Goal: Task Accomplishment & Management: Complete application form

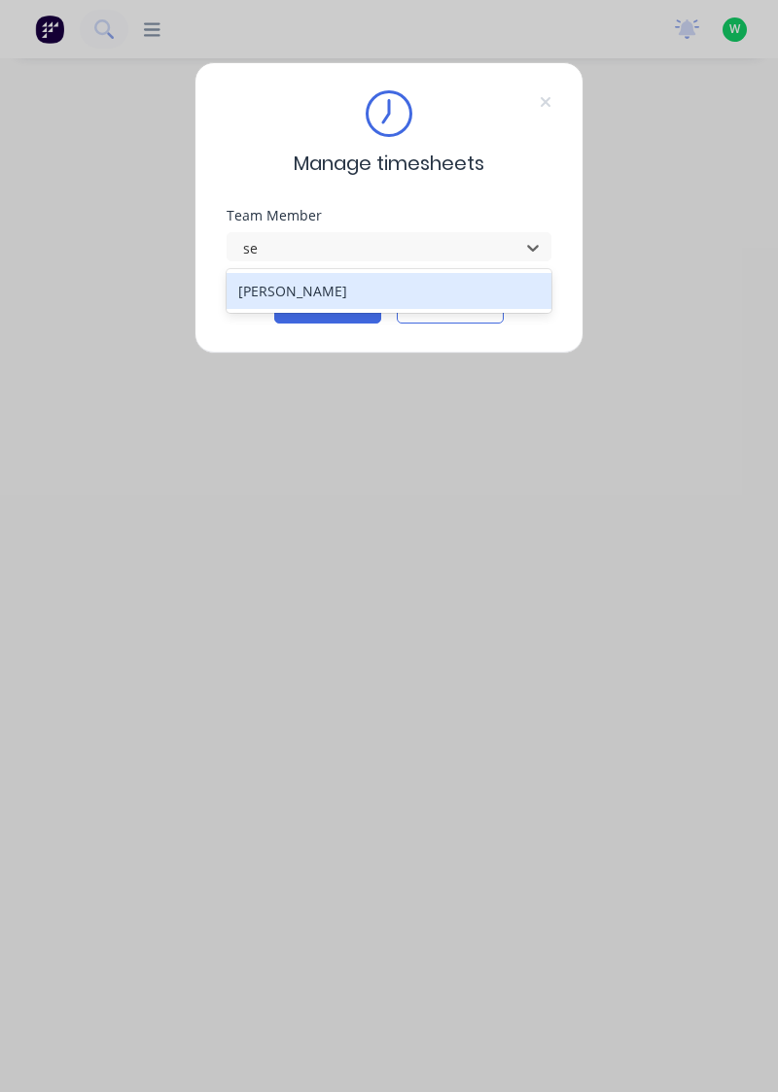
click at [437, 299] on div "[PERSON_NAME]" at bounding box center [389, 291] width 326 height 36
type input "se"
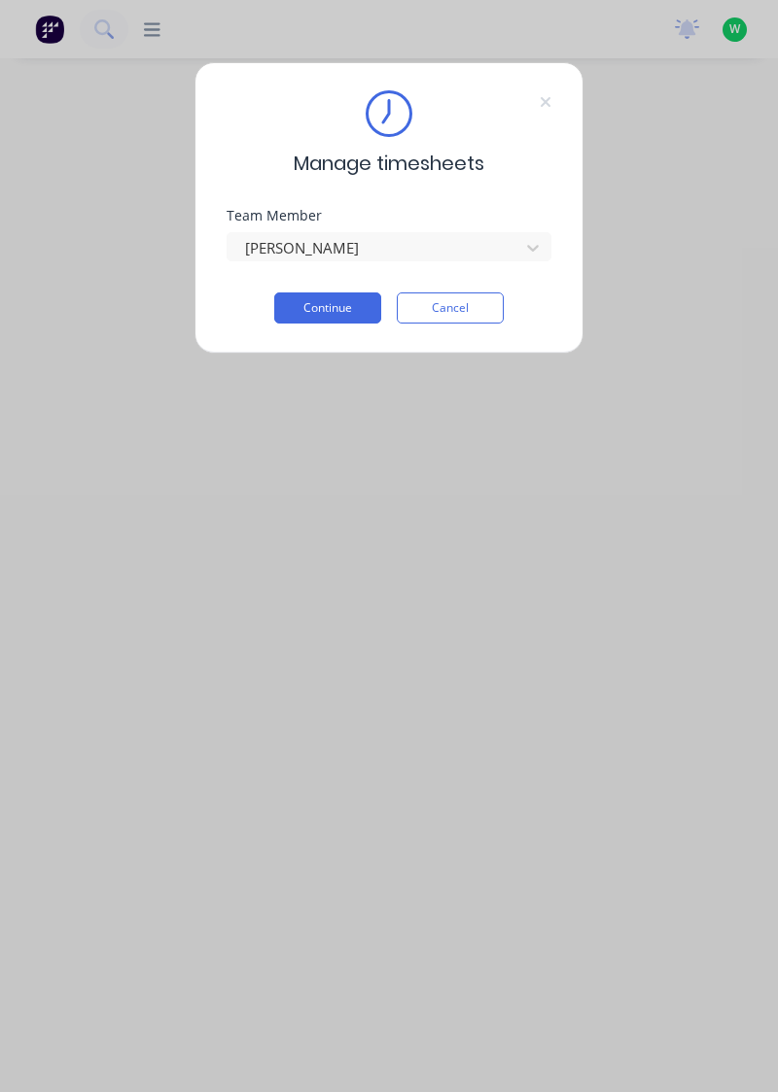
click at [319, 312] on button "Continue" at bounding box center [327, 308] width 107 height 31
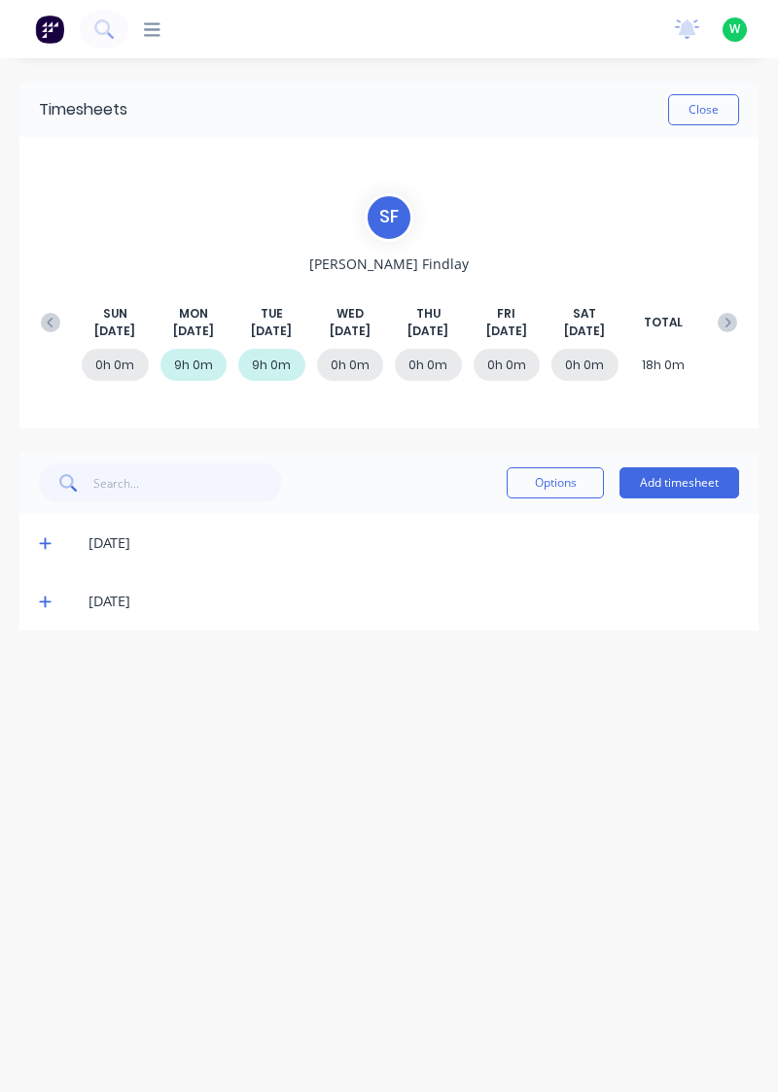
click at [700, 474] on button "Add timesheet" at bounding box center [679, 483] width 120 height 31
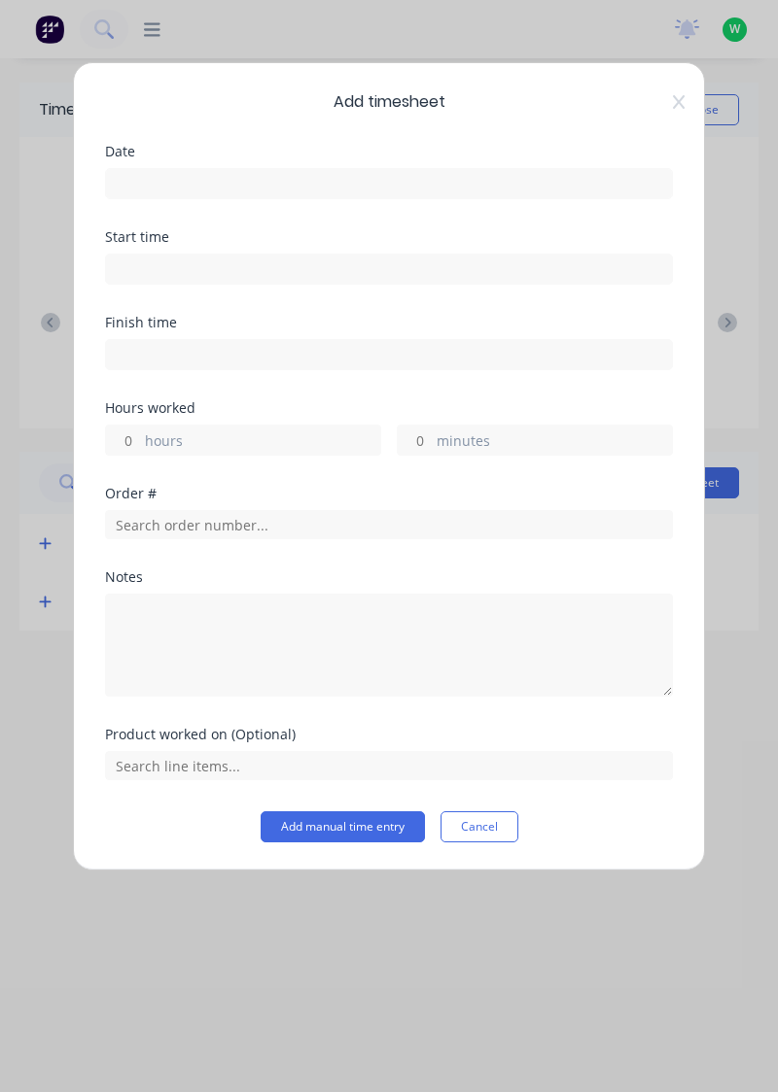
click at [354, 212] on div "Date" at bounding box center [389, 188] width 568 height 86
click at [386, 173] on input at bounding box center [389, 183] width 566 height 29
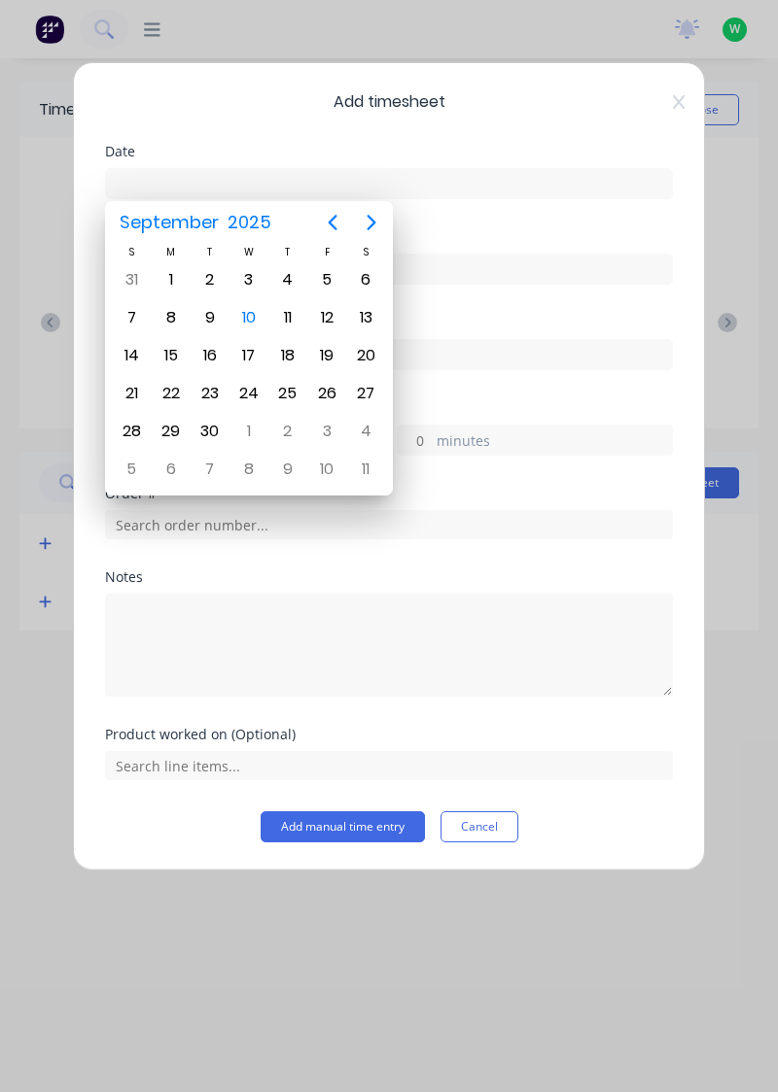
click at [250, 319] on div "10" at bounding box center [248, 317] width 29 height 29
type input "10/09/2025"
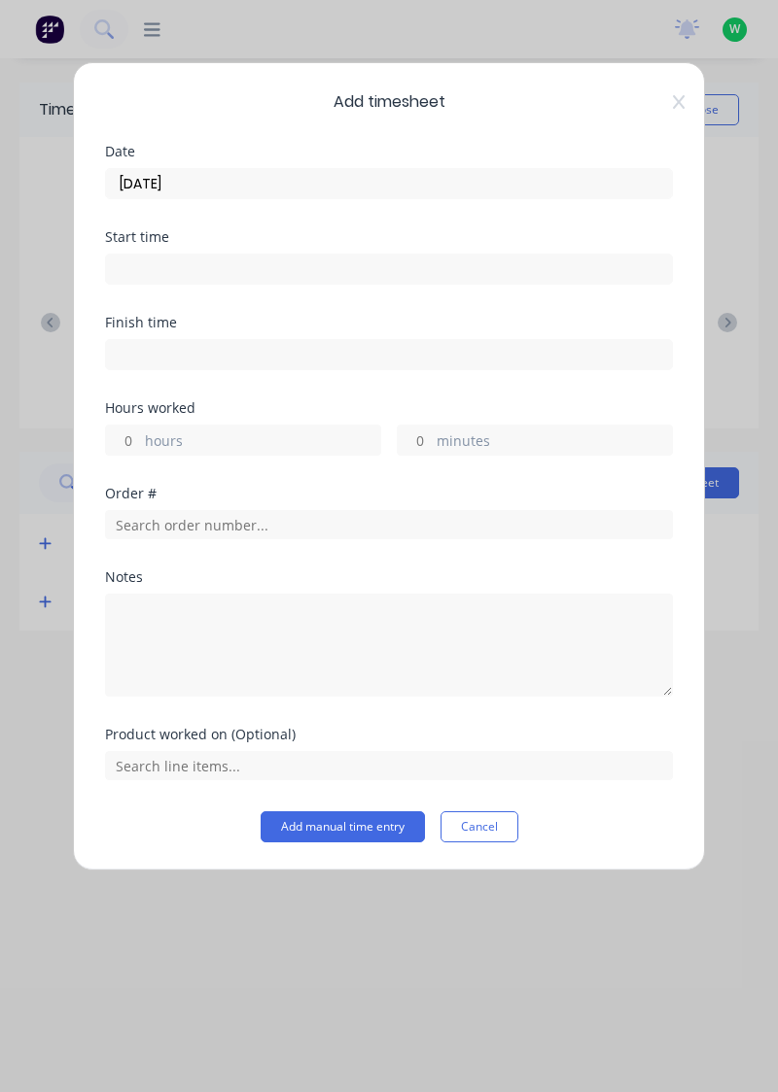
click at [124, 439] on input "hours" at bounding box center [123, 440] width 34 height 29
type input "8"
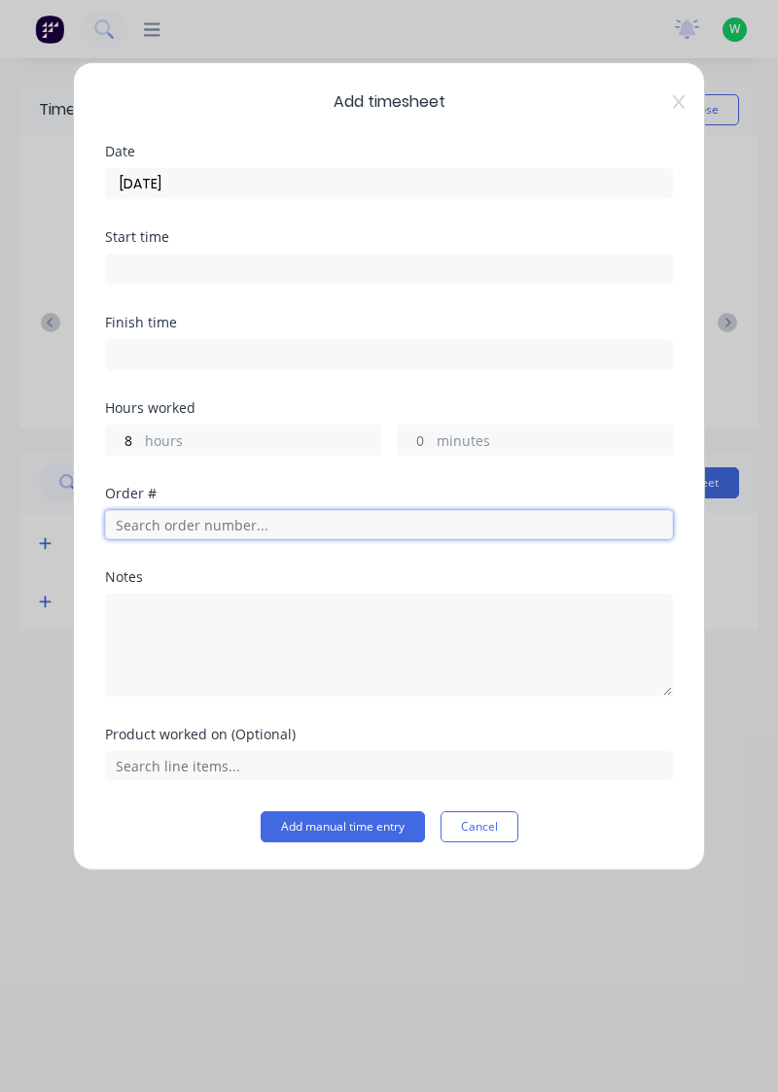
click at [198, 522] on input "text" at bounding box center [389, 524] width 568 height 29
type input "18932"
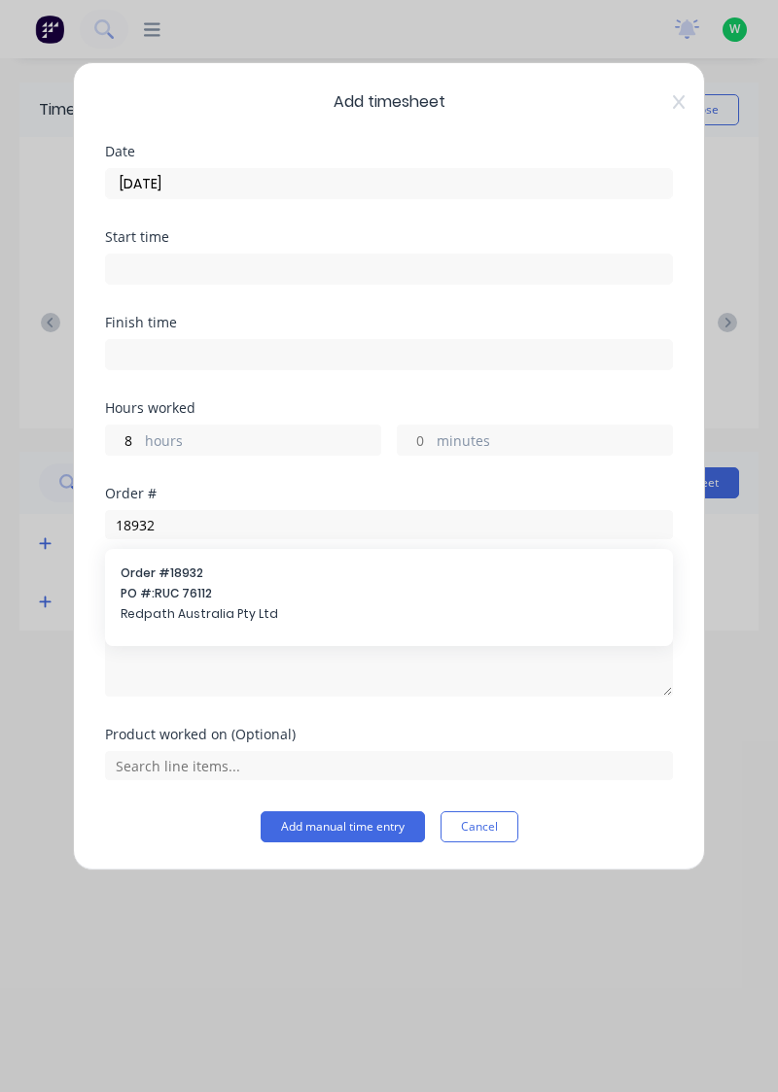
click at [280, 588] on span "PO #: RUC 76112" at bounding box center [389, 593] width 537 height 17
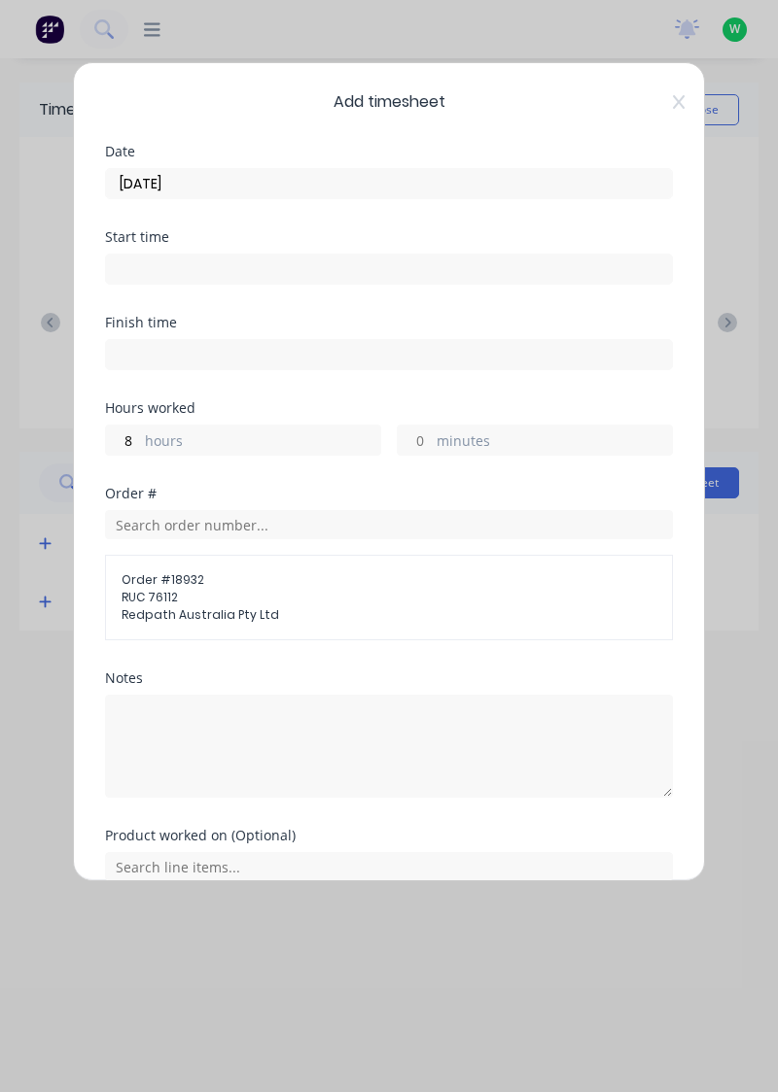
scroll to position [86, 0]
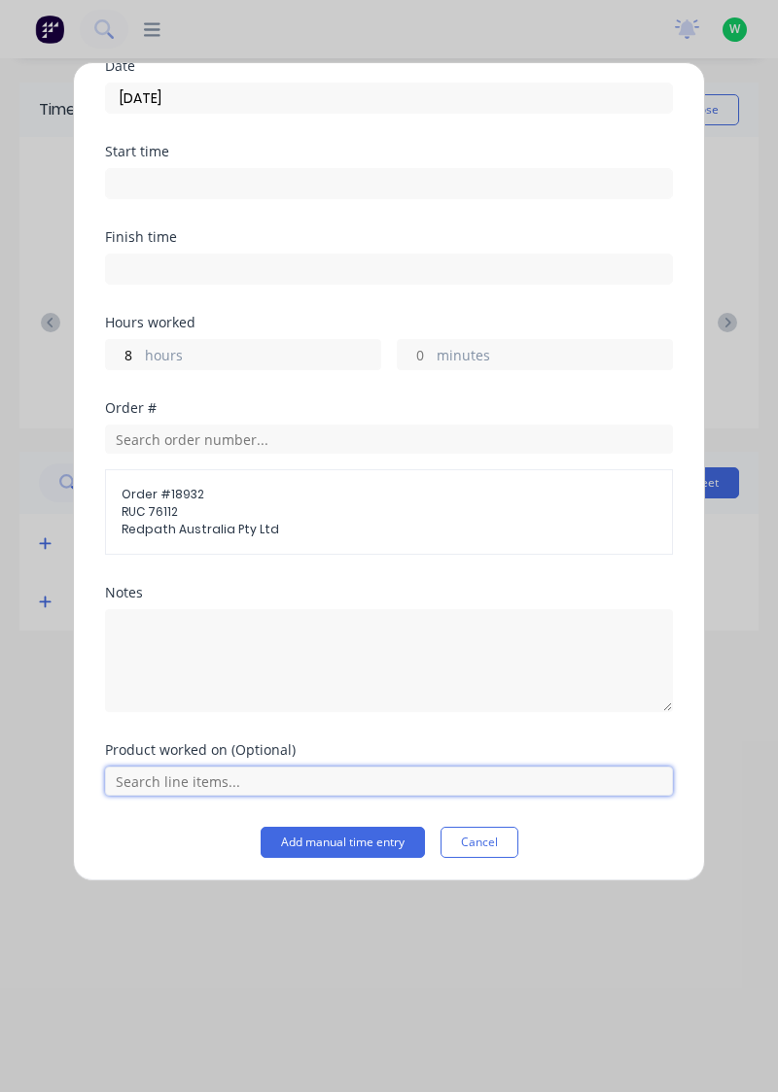
click at [150, 773] on input "text" at bounding box center [389, 781] width 568 height 29
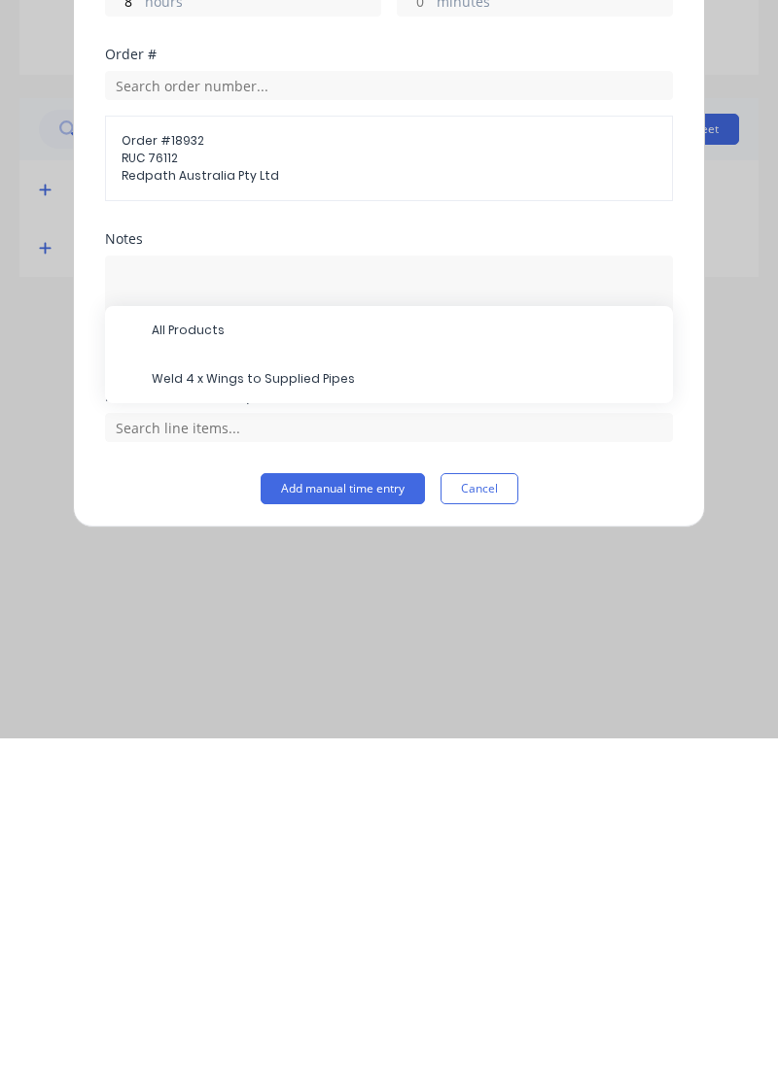
click at [162, 676] on span "All Products" at bounding box center [404, 684] width 505 height 17
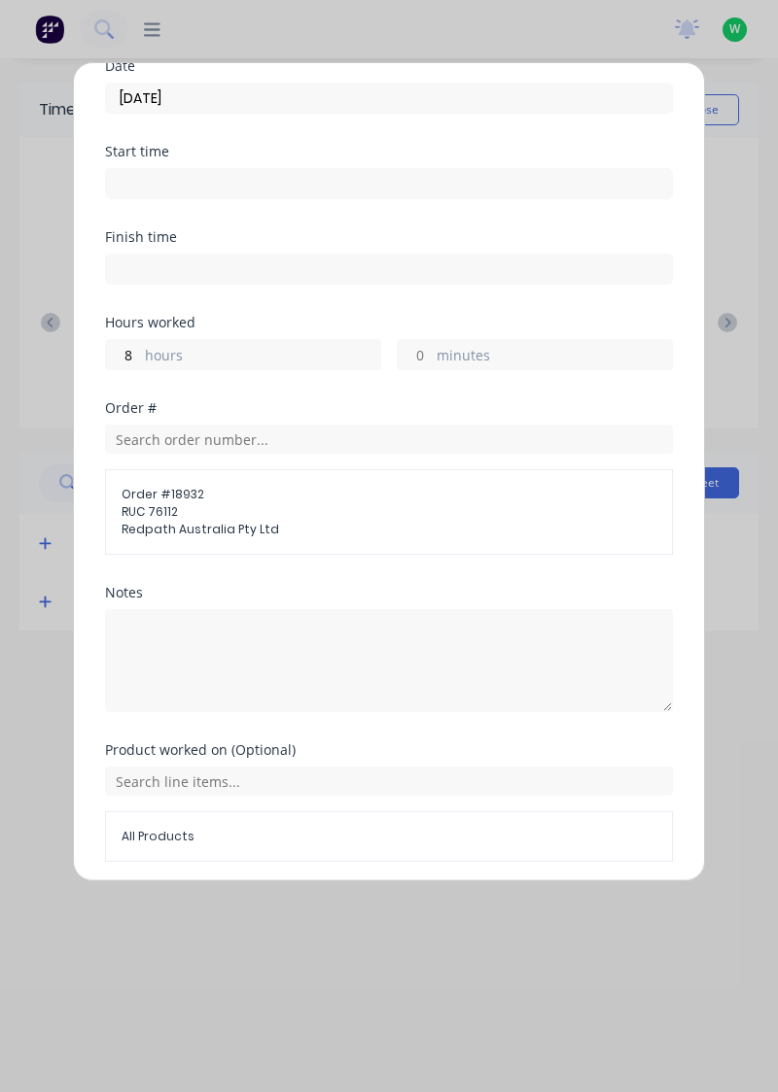
scroll to position [151, 0]
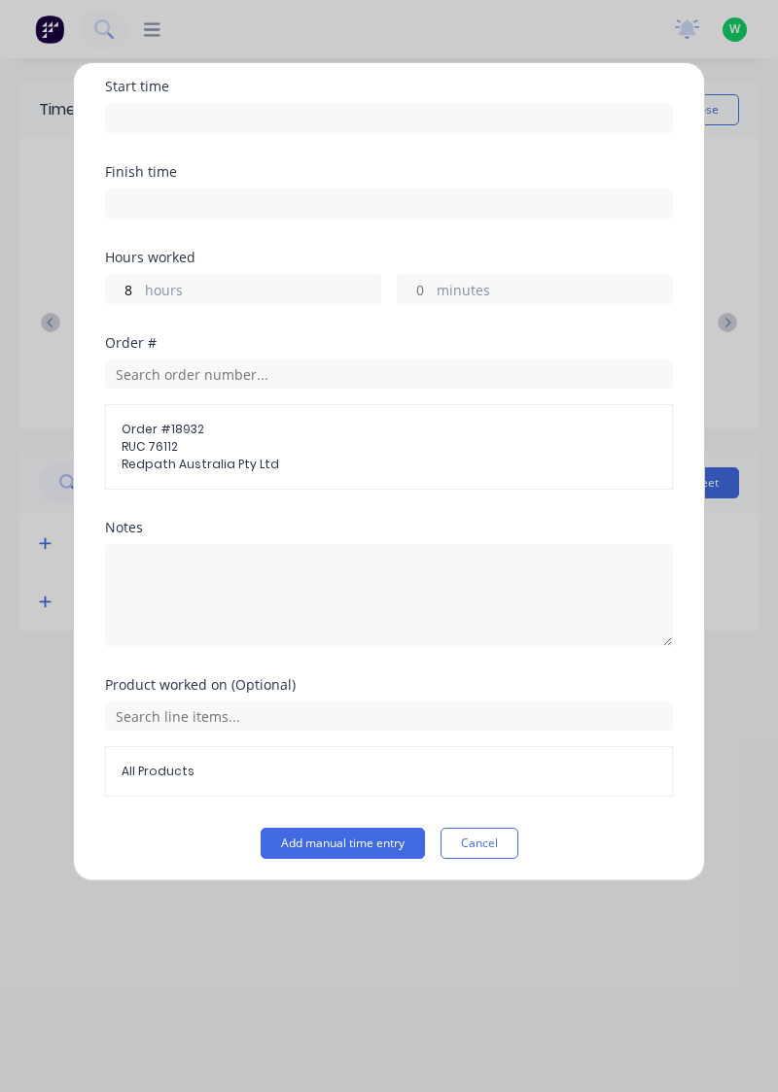
click at [205, 773] on span "All Products" at bounding box center [388, 771] width 535 height 17
click at [169, 771] on span "All Products" at bounding box center [388, 771] width 535 height 17
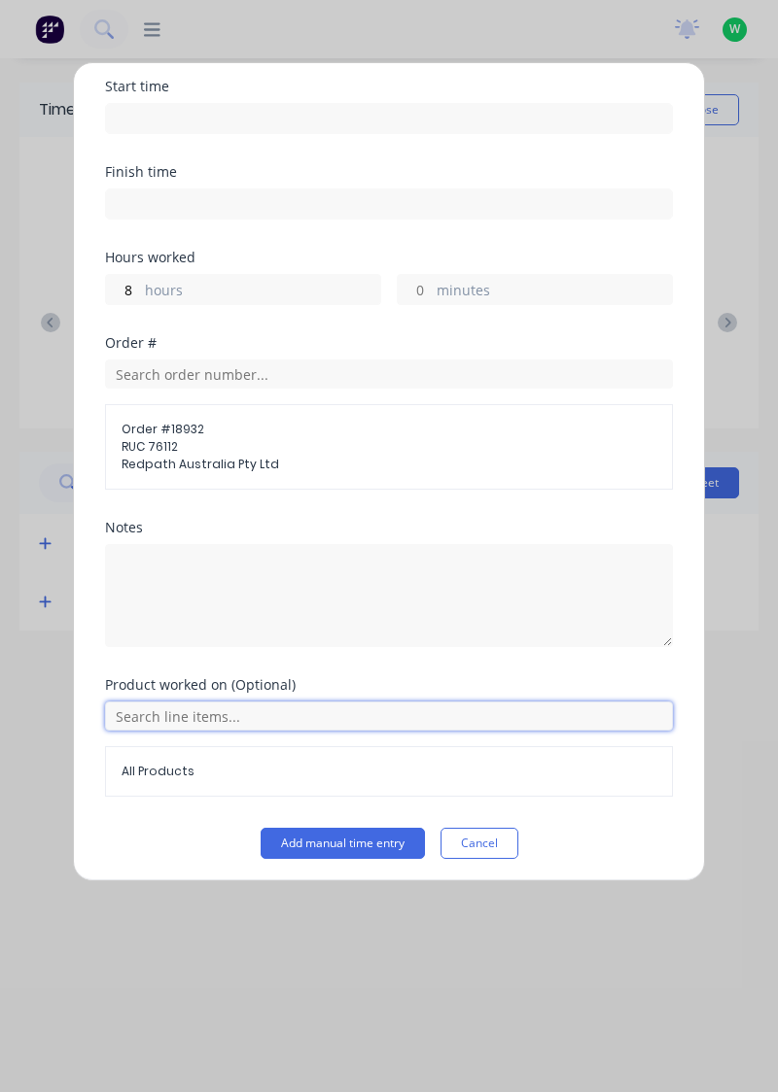
click at [193, 715] on input "text" at bounding box center [389, 716] width 568 height 29
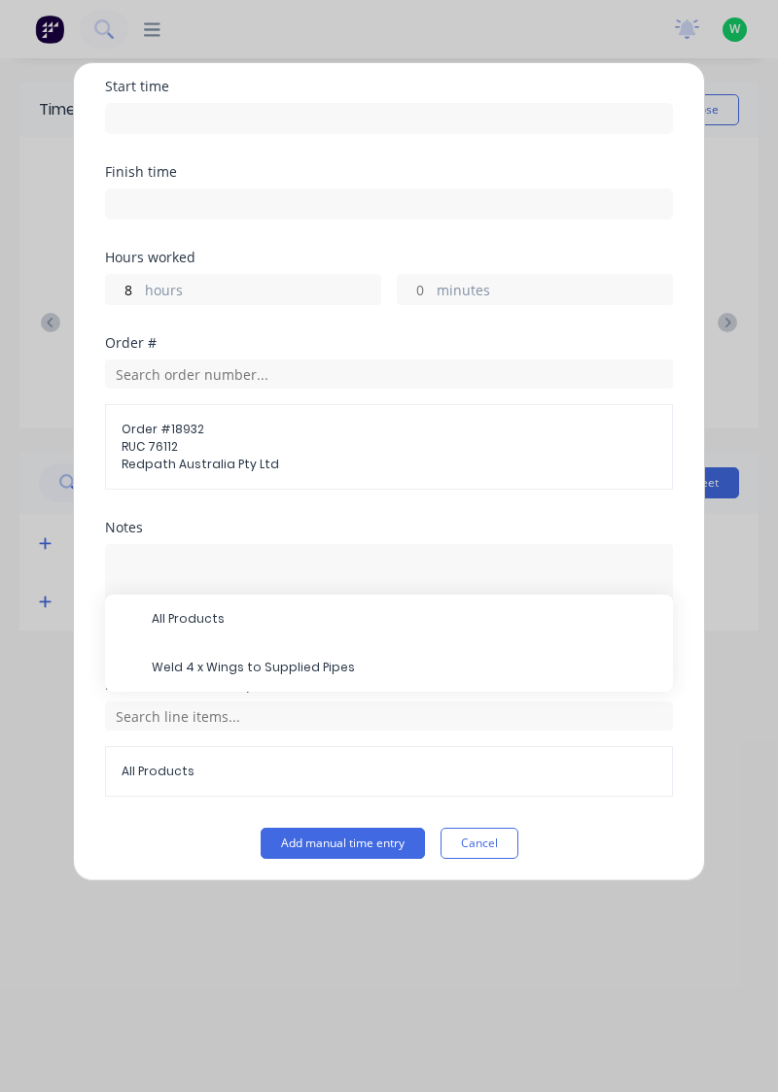
click at [187, 663] on span "Weld 4 x Wings to Supplied Pipes" at bounding box center [404, 667] width 505 height 17
click at [295, 835] on button "Add manual time entry" at bounding box center [342, 843] width 164 height 31
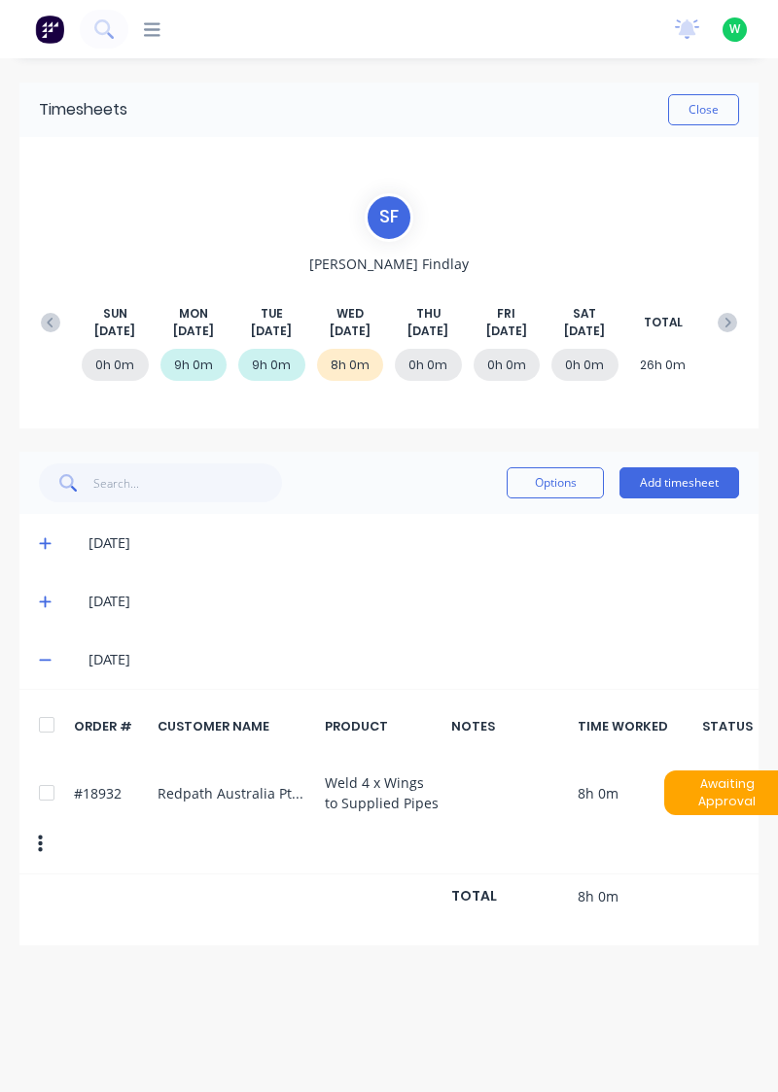
click at [708, 114] on button "Close" at bounding box center [703, 109] width 71 height 31
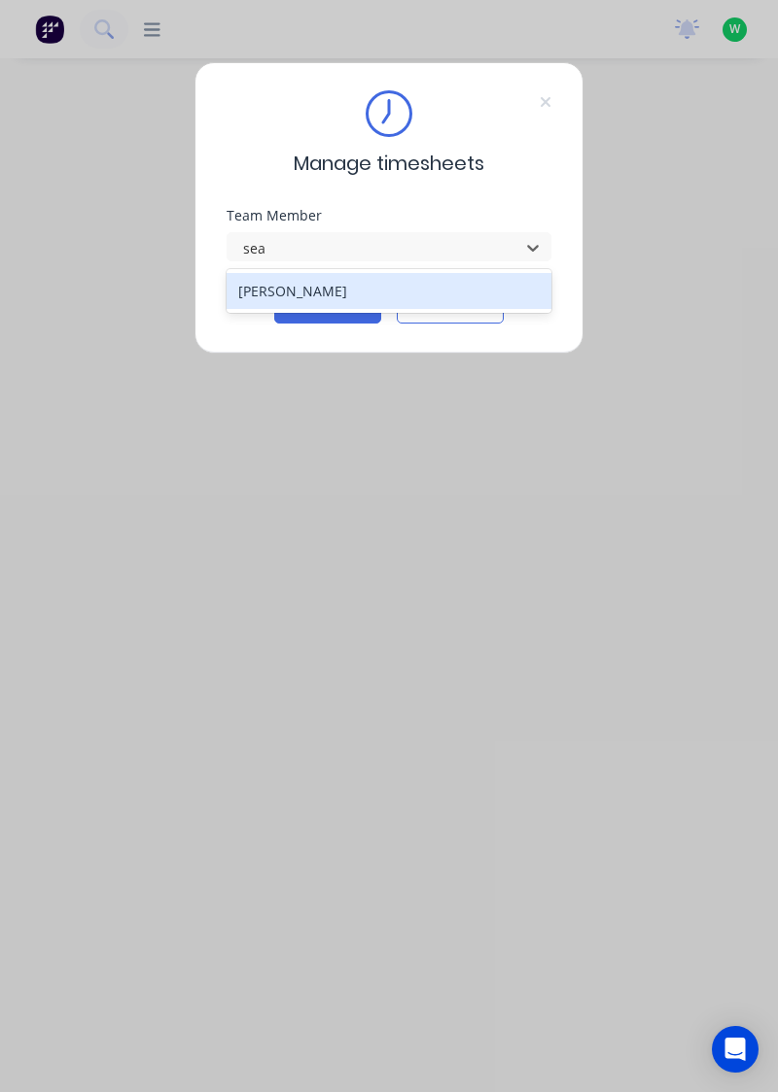
click at [336, 283] on div "[PERSON_NAME]" at bounding box center [389, 291] width 326 height 36
type input "sea"
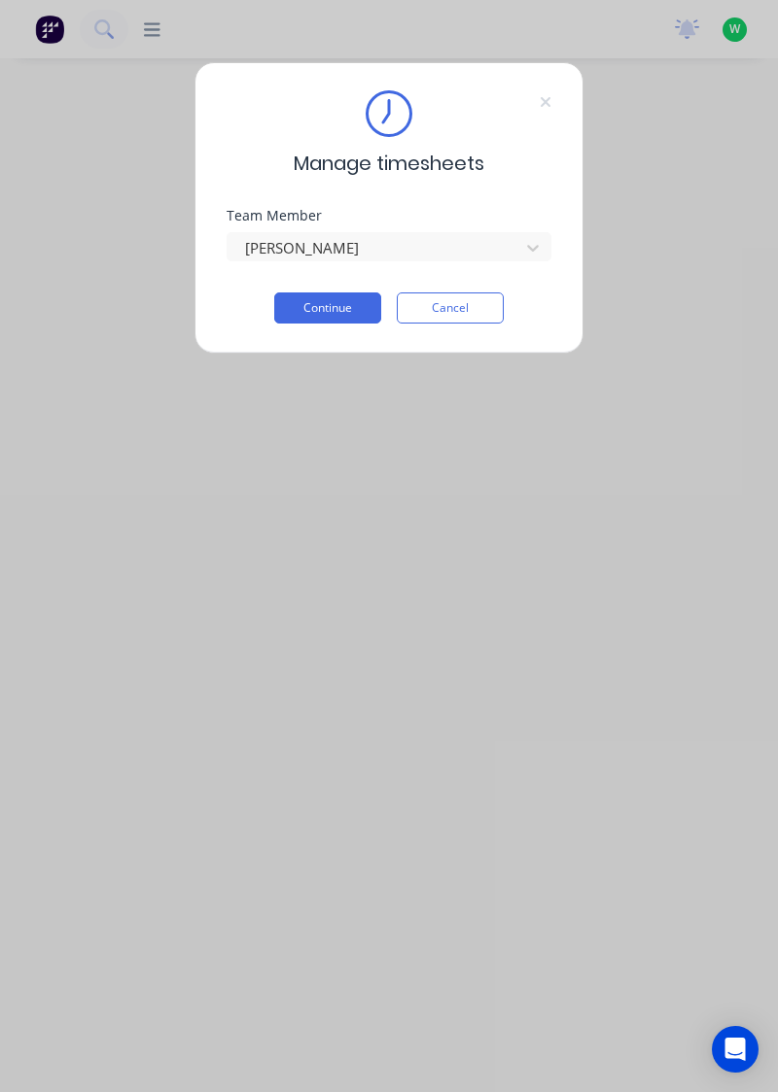
click at [321, 312] on button "Continue" at bounding box center [327, 308] width 107 height 31
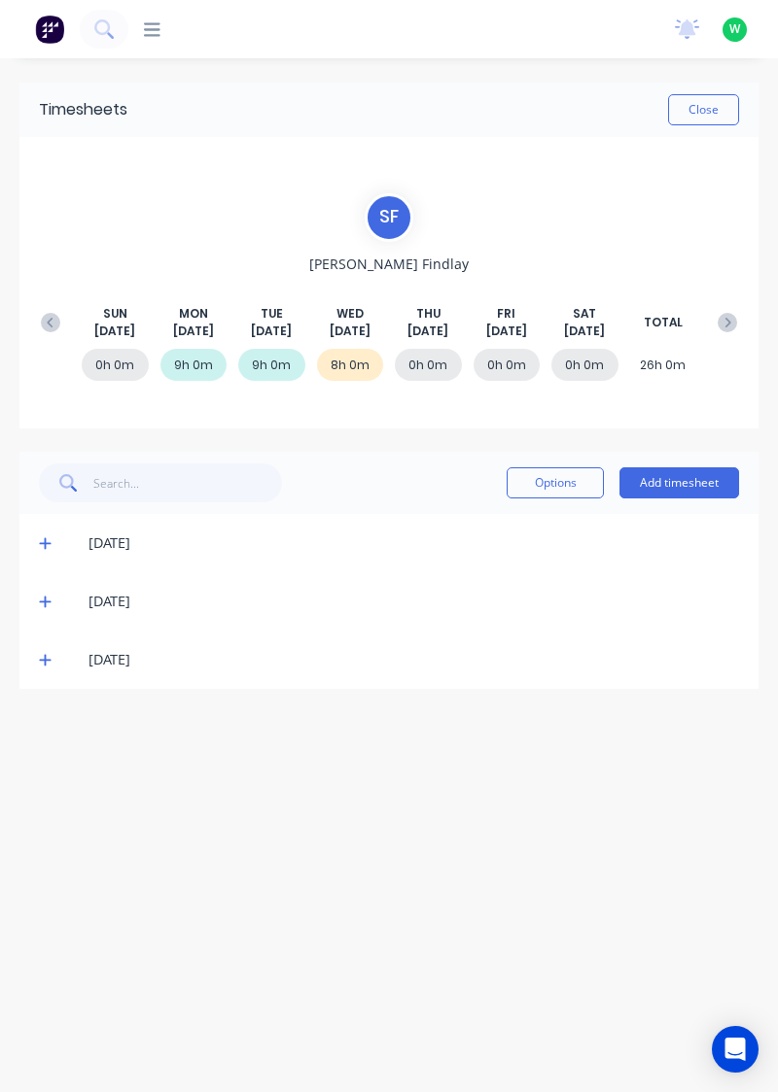
click at [701, 108] on button "Close" at bounding box center [703, 109] width 71 height 31
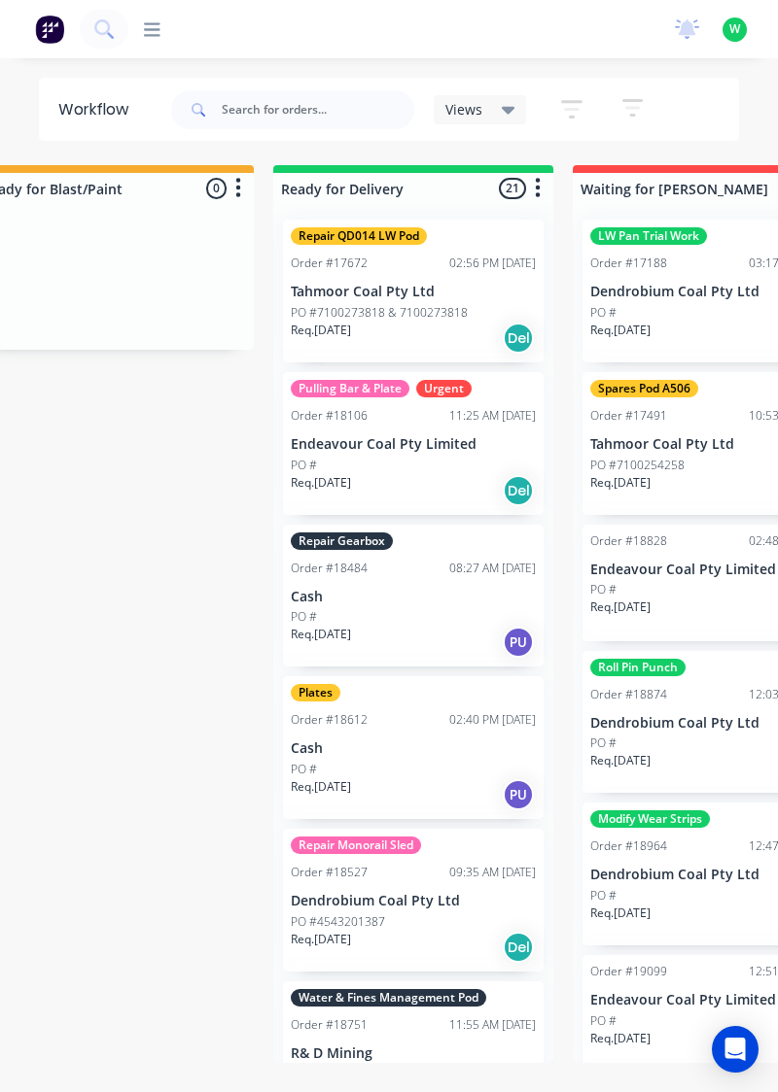
scroll to position [0, 1516]
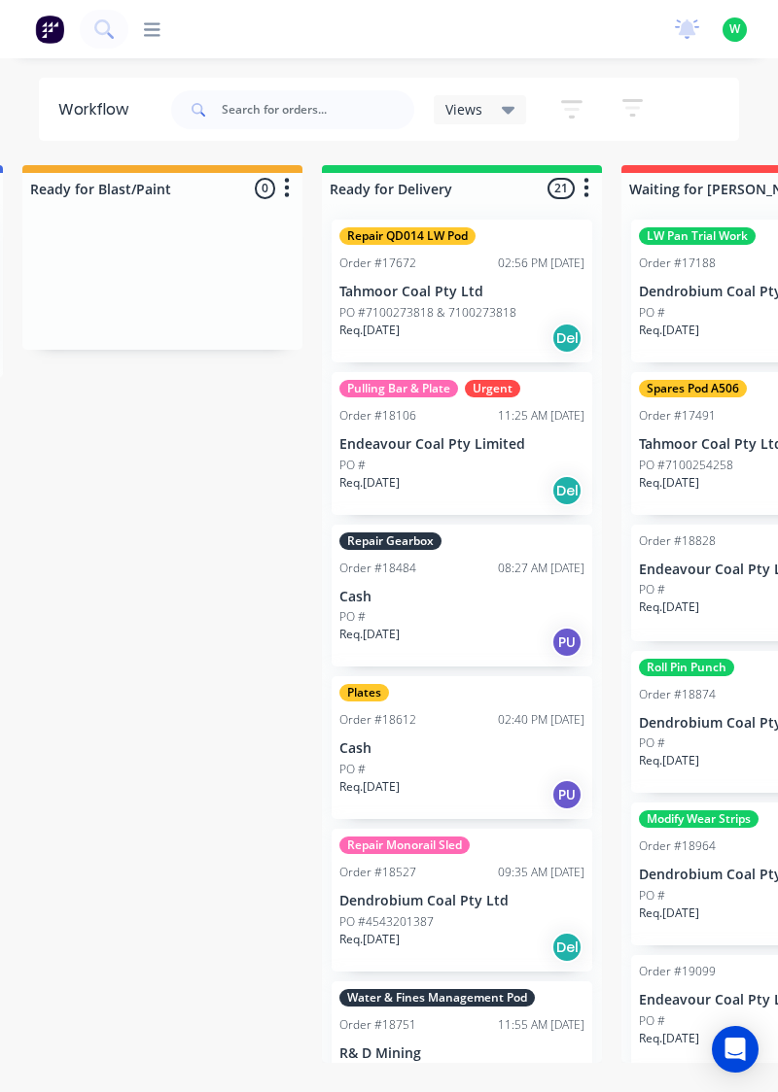
click at [366, 698] on div "Plates" at bounding box center [364, 692] width 50 height 17
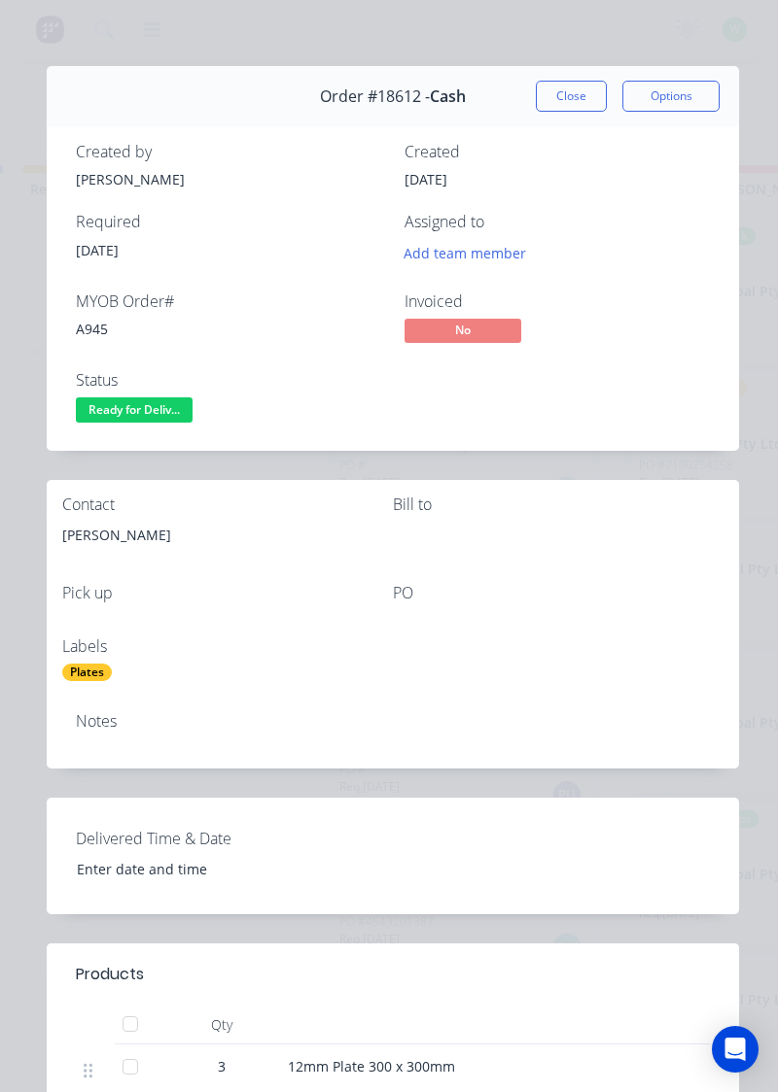
scroll to position [0, 0]
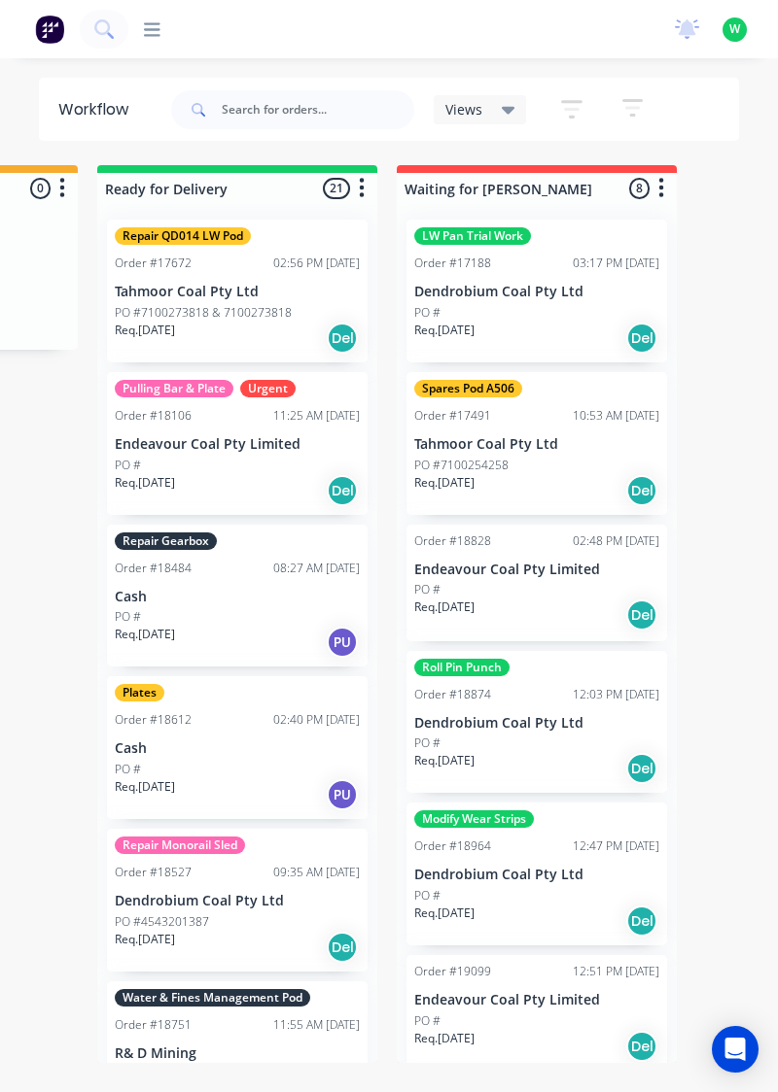
click at [225, 446] on p "Endeavour Coal Pty Limited" at bounding box center [237, 444] width 245 height 17
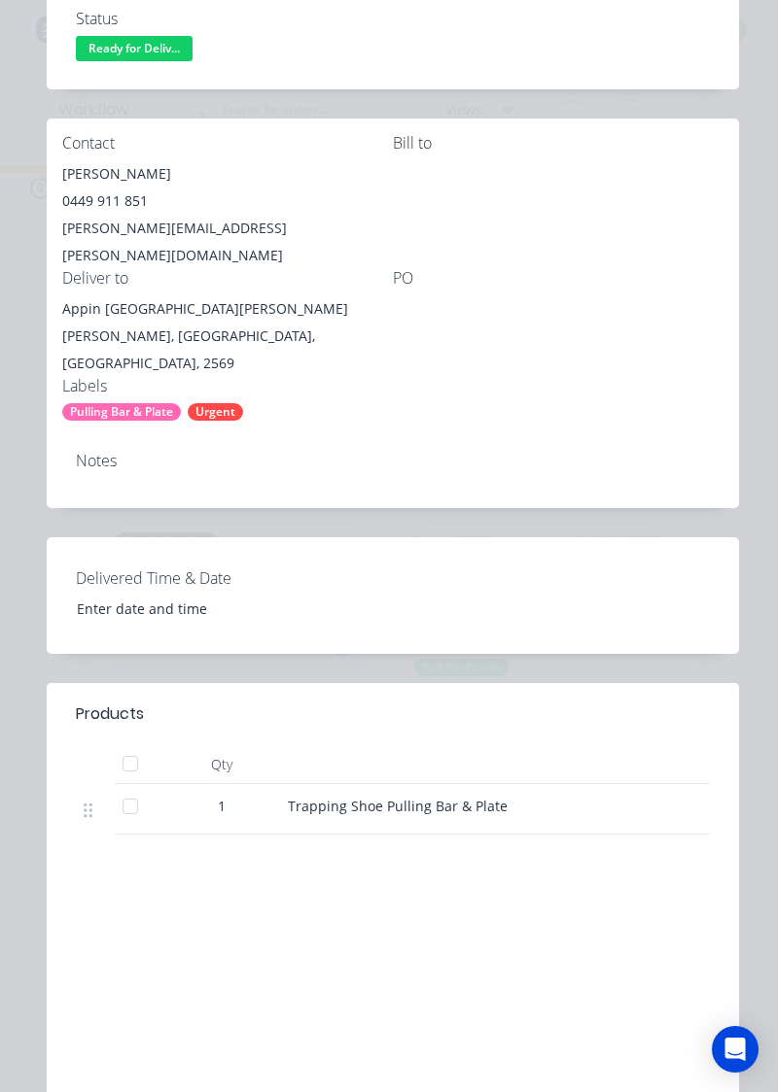
scroll to position [426, 0]
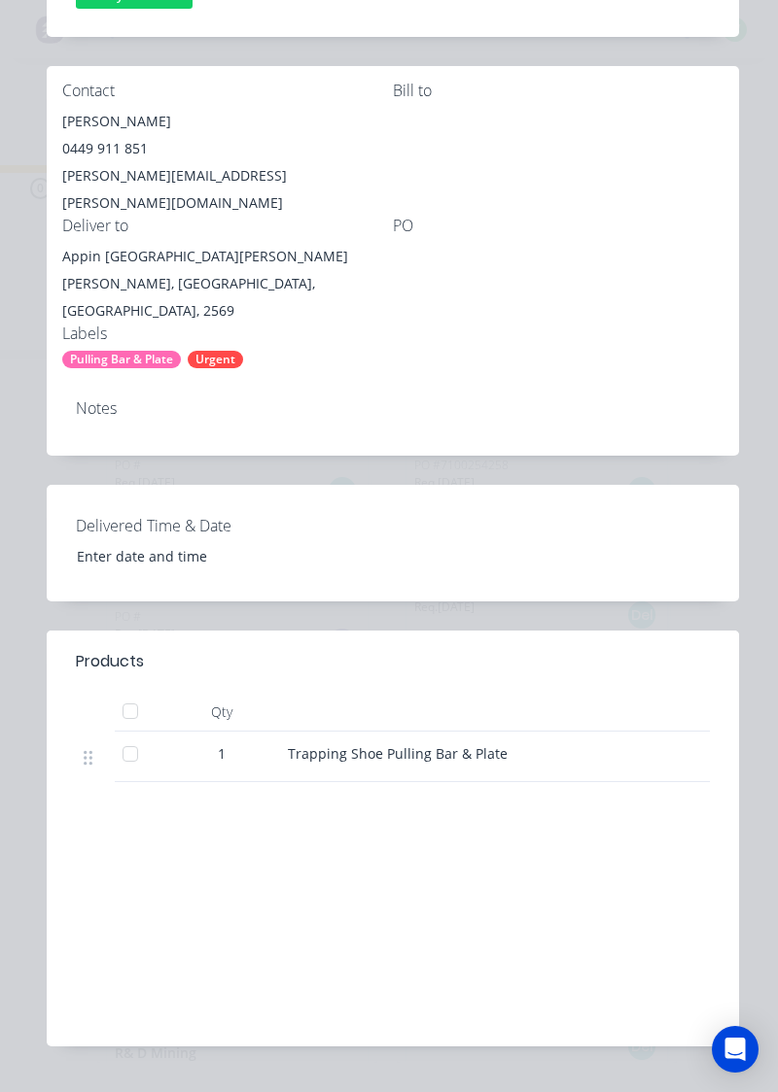
click at [373, 744] on div "Trapping Shoe Pulling Bar & Plate" at bounding box center [669, 754] width 762 height 20
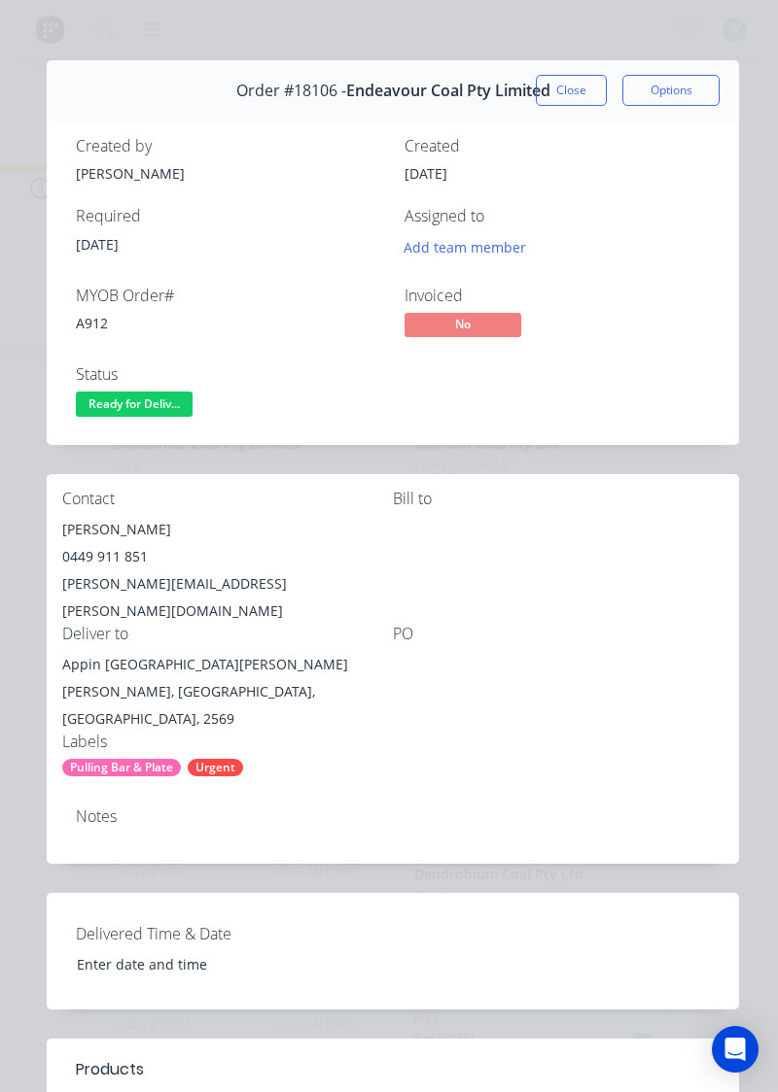
scroll to position [0, 0]
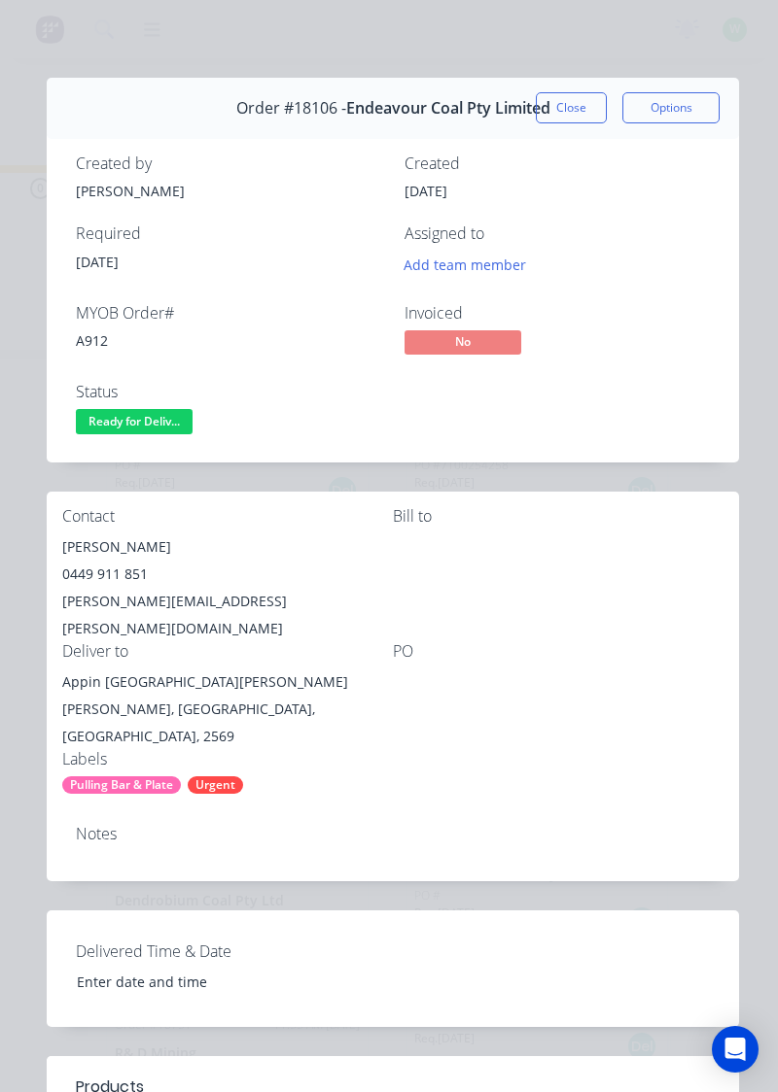
click at [569, 108] on button "Close" at bounding box center [571, 107] width 71 height 31
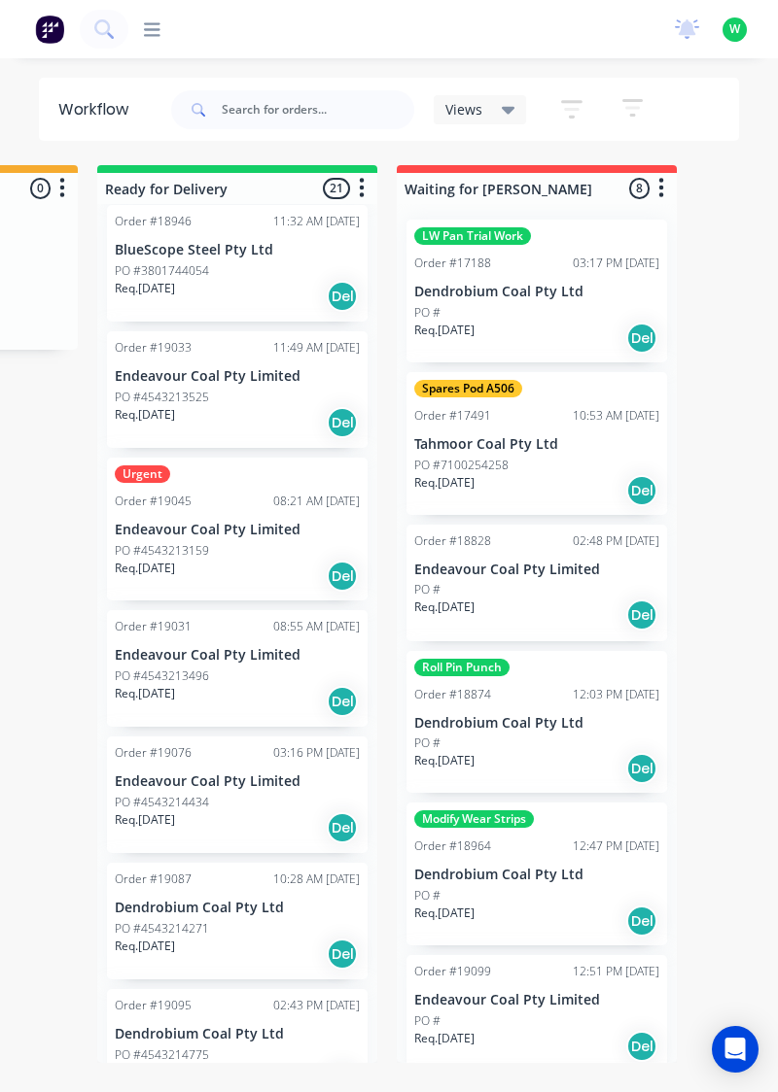
scroll to position [1690, 0]
click at [229, 514] on div "Urgent Order #19045 08:21 AM [DATE] Endeavour Coal Pty Limited PO #4543213159 R…" at bounding box center [237, 528] width 260 height 143
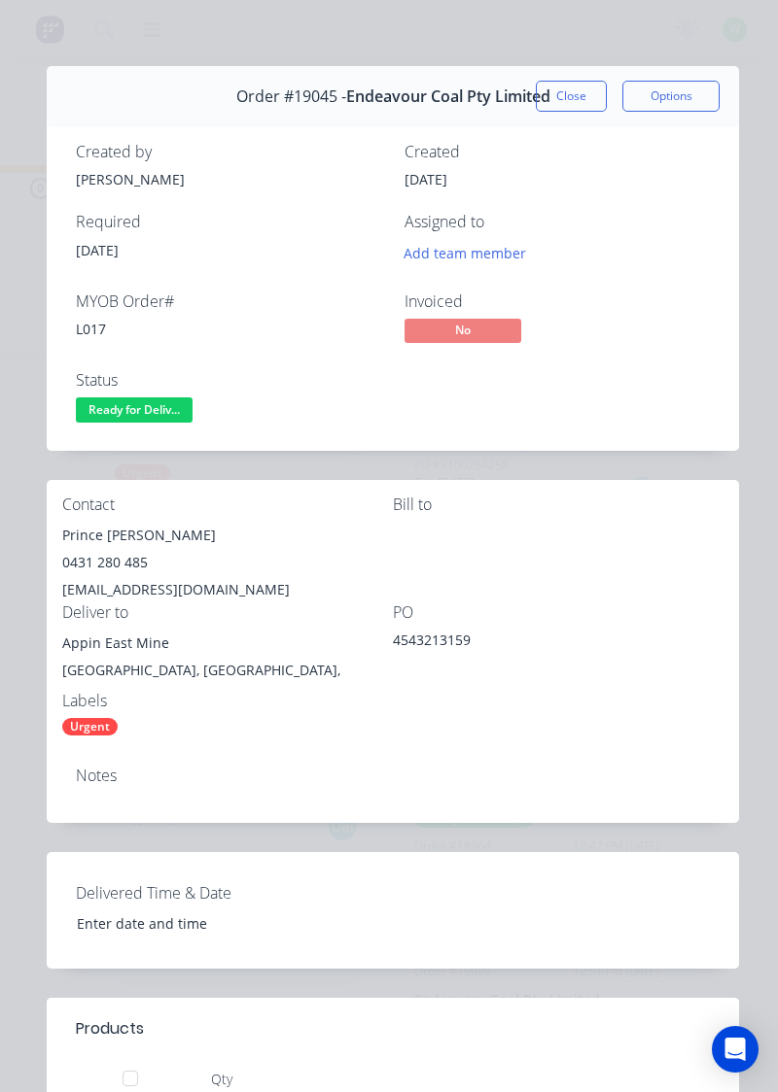
scroll to position [0, 0]
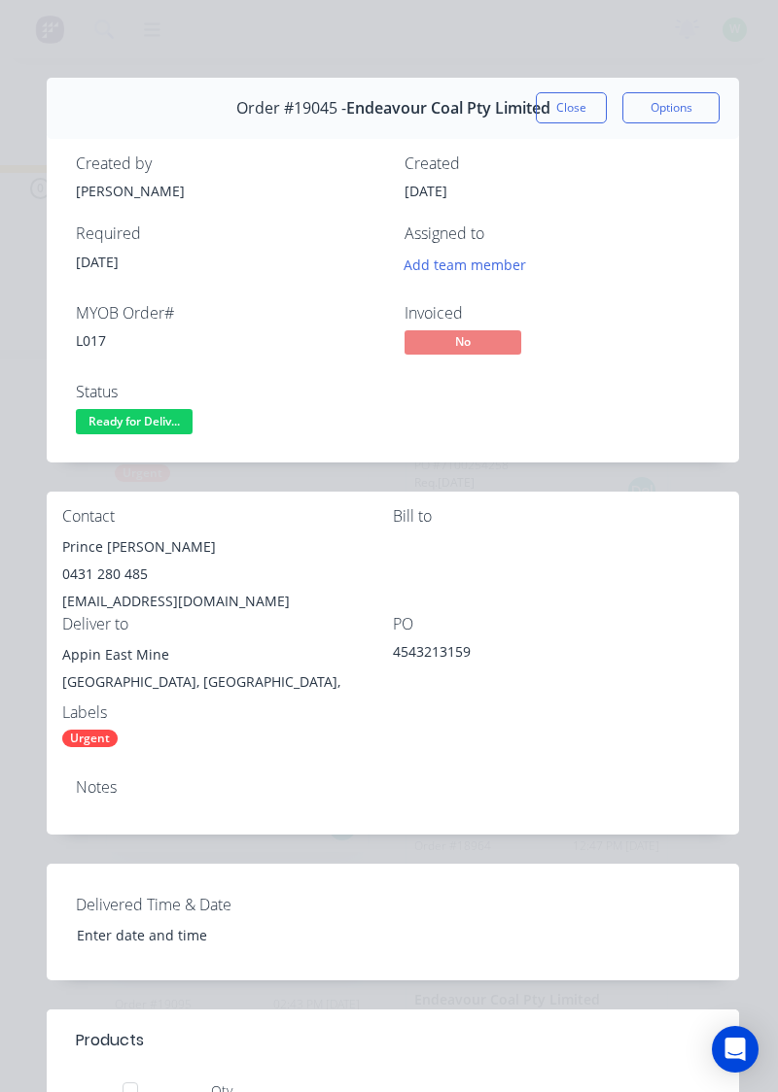
click at [563, 110] on button "Close" at bounding box center [571, 107] width 71 height 31
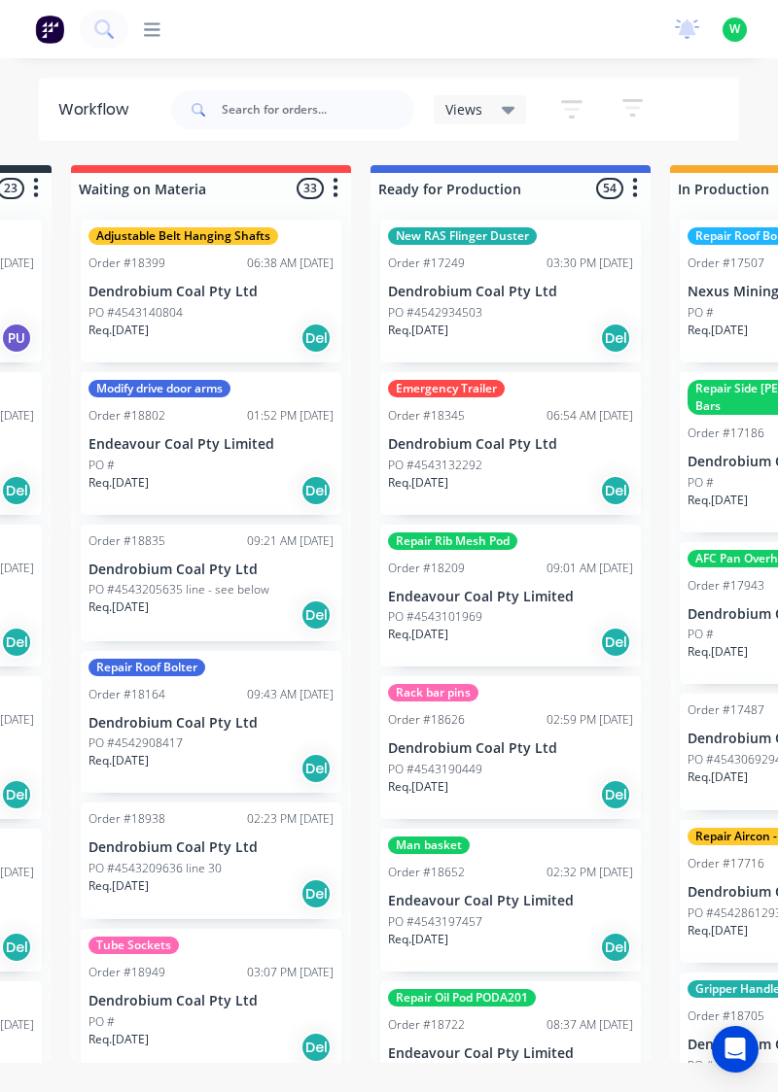
scroll to position [0, 266]
